Goal: Find specific page/section: Find specific page/section

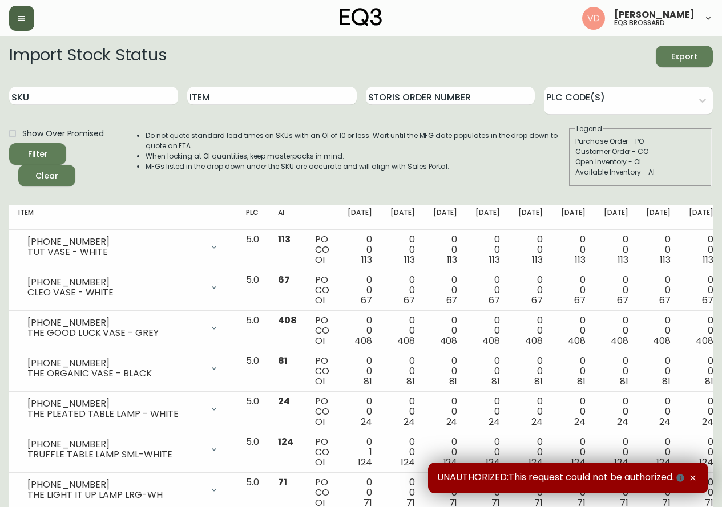
click at [22, 18] on icon "button" at bounding box center [21, 18] width 7 height 5
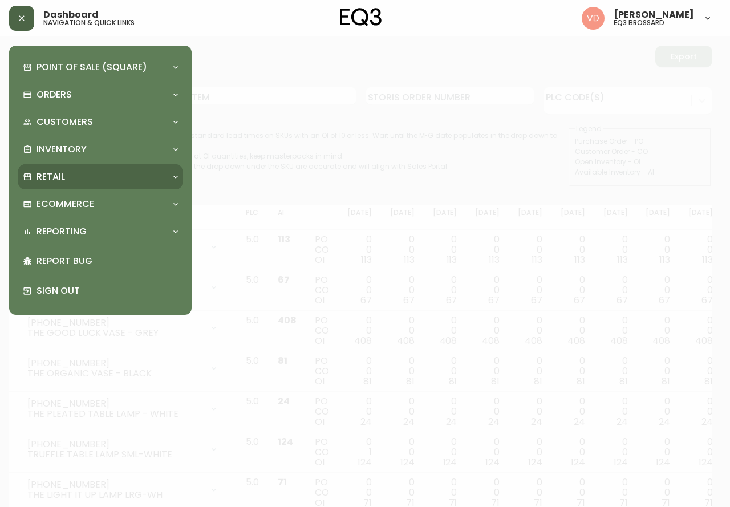
click at [108, 180] on div "Retail" at bounding box center [95, 177] width 144 height 13
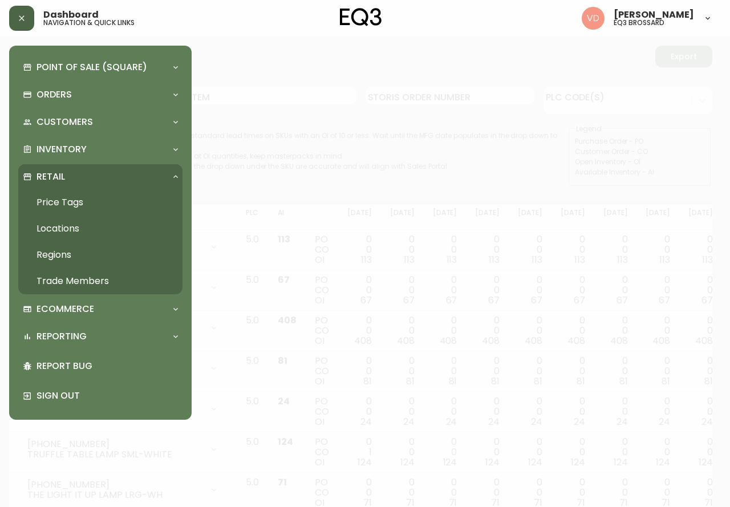
click at [120, 277] on link "Trade Members" at bounding box center [100, 281] width 164 height 26
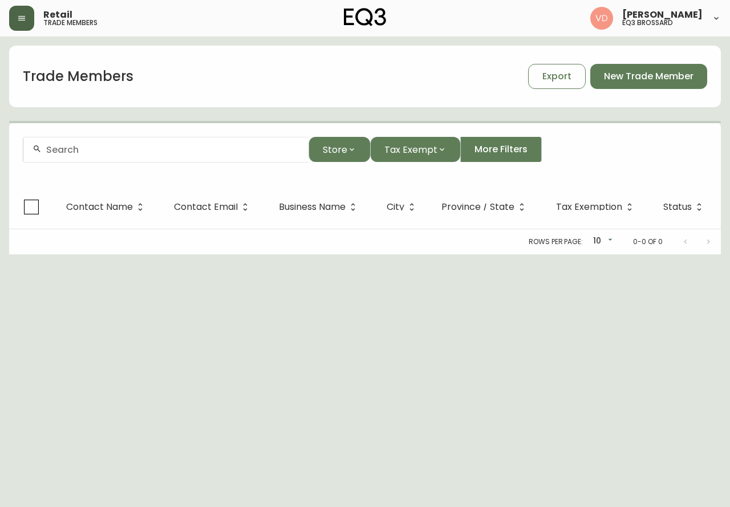
click at [184, 151] on input "text" at bounding box center [172, 149] width 253 height 11
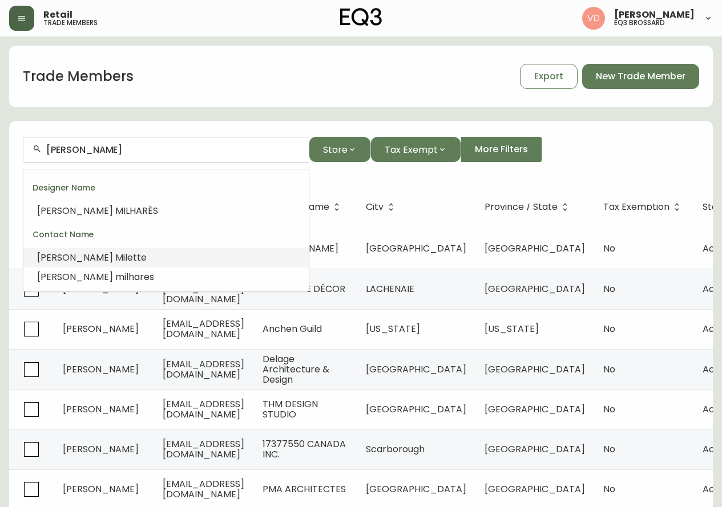
click at [104, 254] on li "[PERSON_NAME] lette" at bounding box center [165, 257] width 285 height 19
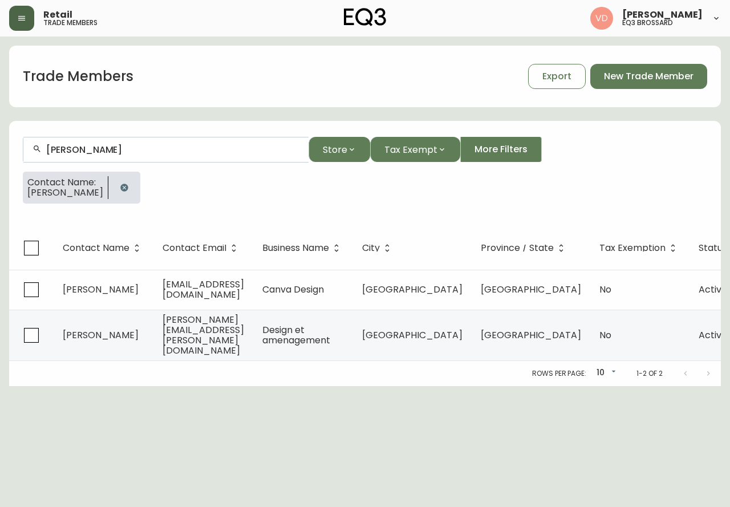
type input "[PERSON_NAME]"
